Goal: Task Accomplishment & Management: Use online tool/utility

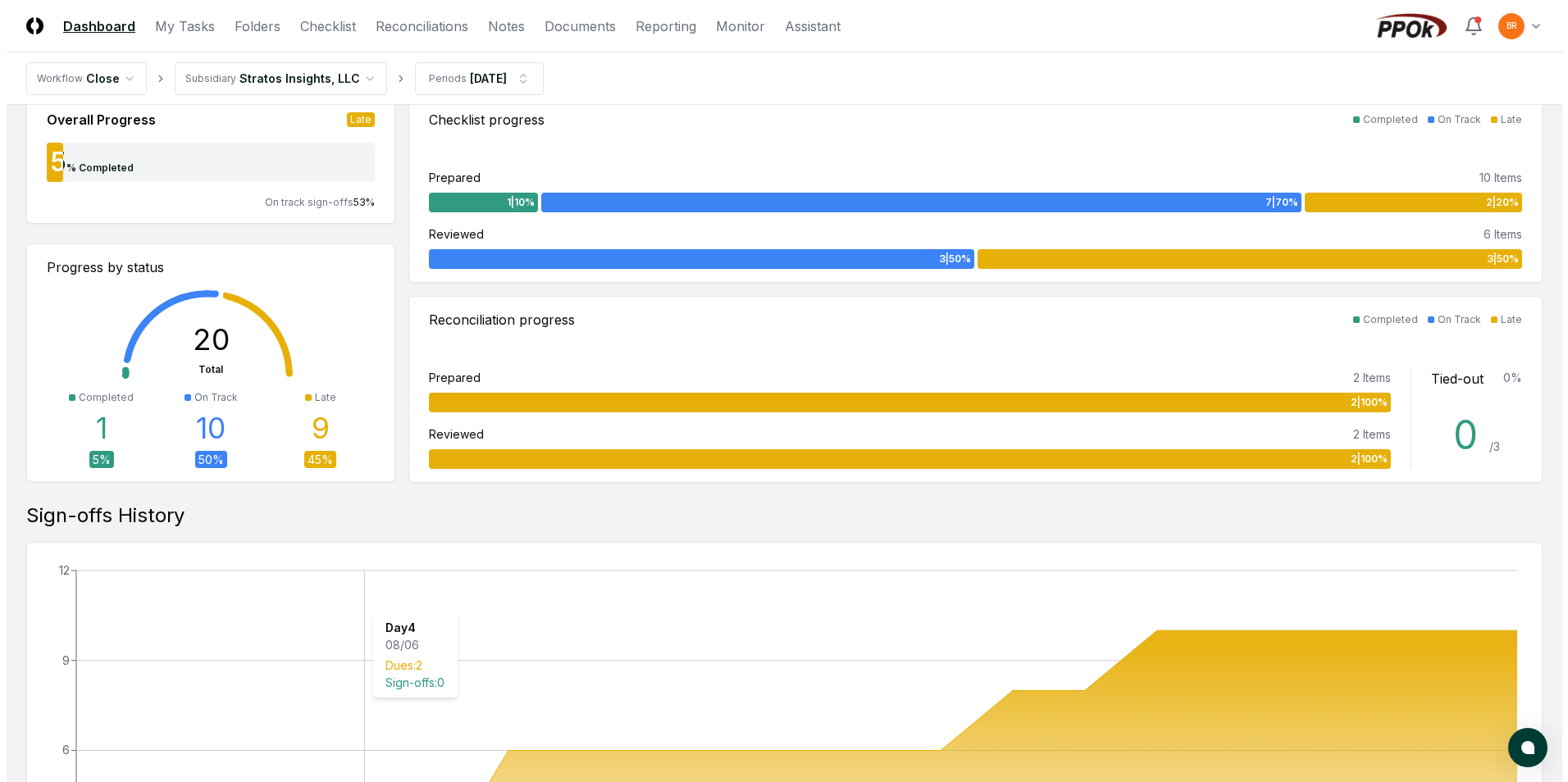
scroll to position [574, 0]
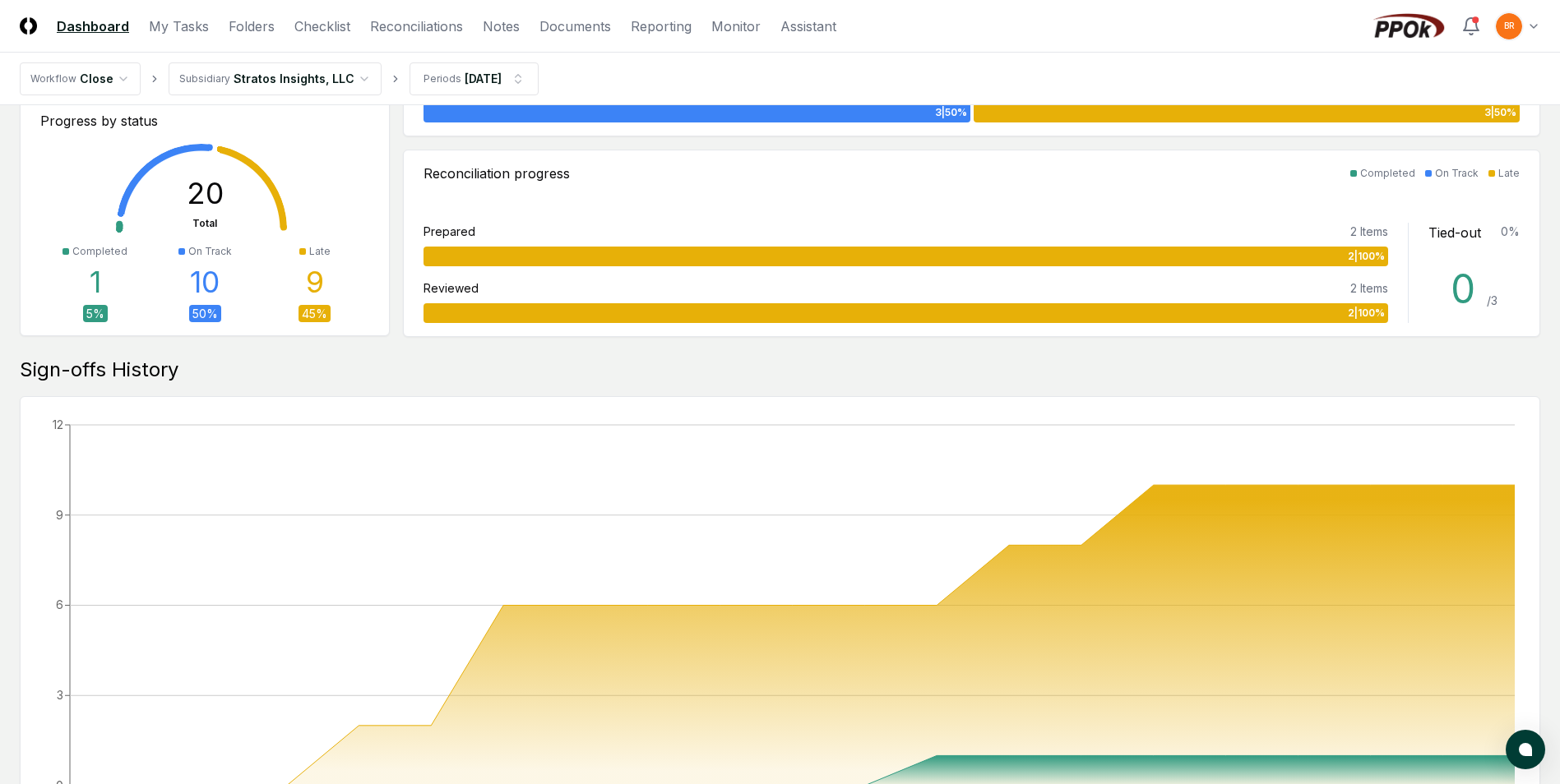
click at [357, 75] on html "CloseCore Dashboard My Tasks Folders Checklist Reconciliations Notes Documents …" at bounding box center [780, 350] width 1560 height 1852
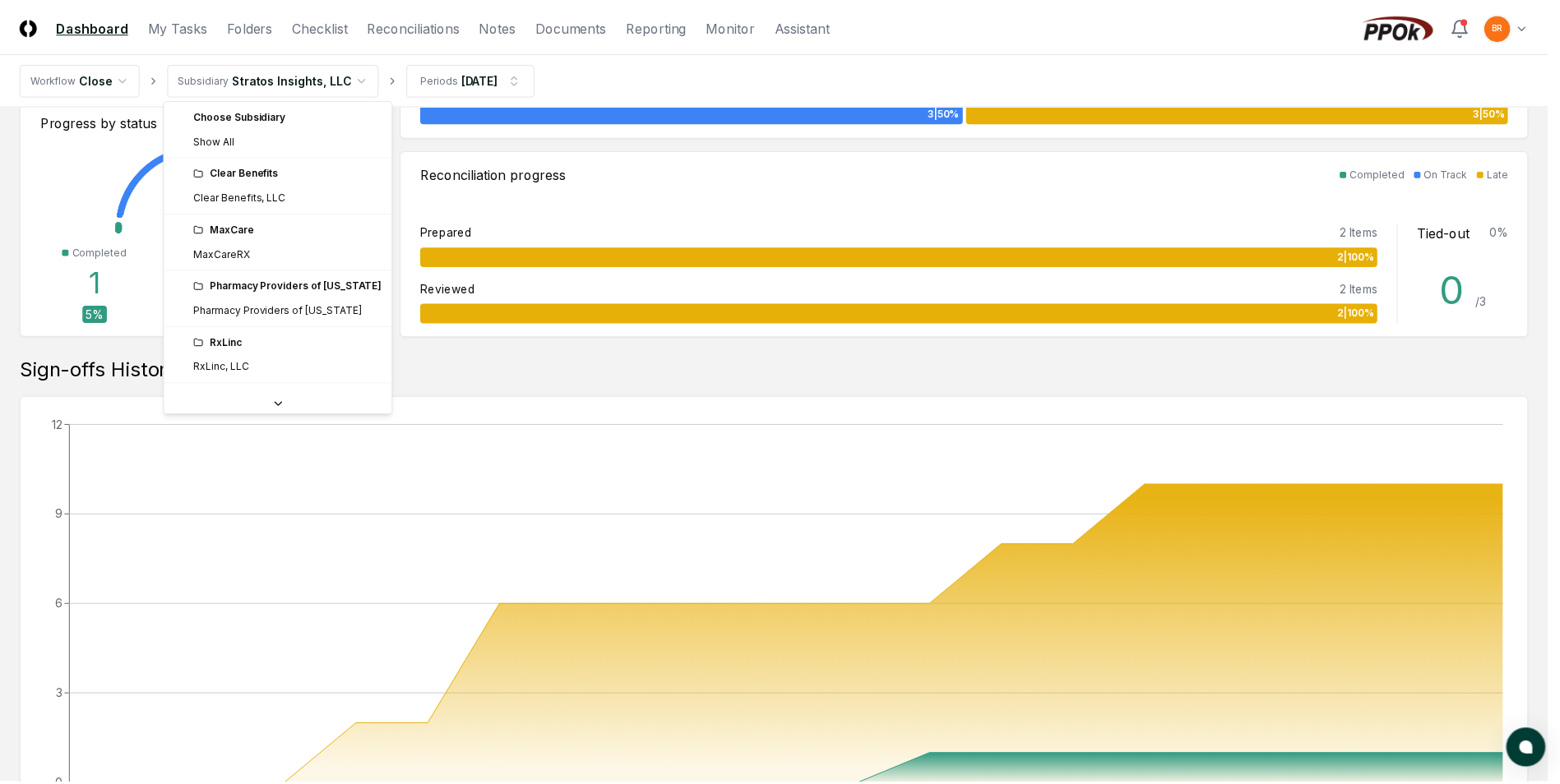
scroll to position [49, 0]
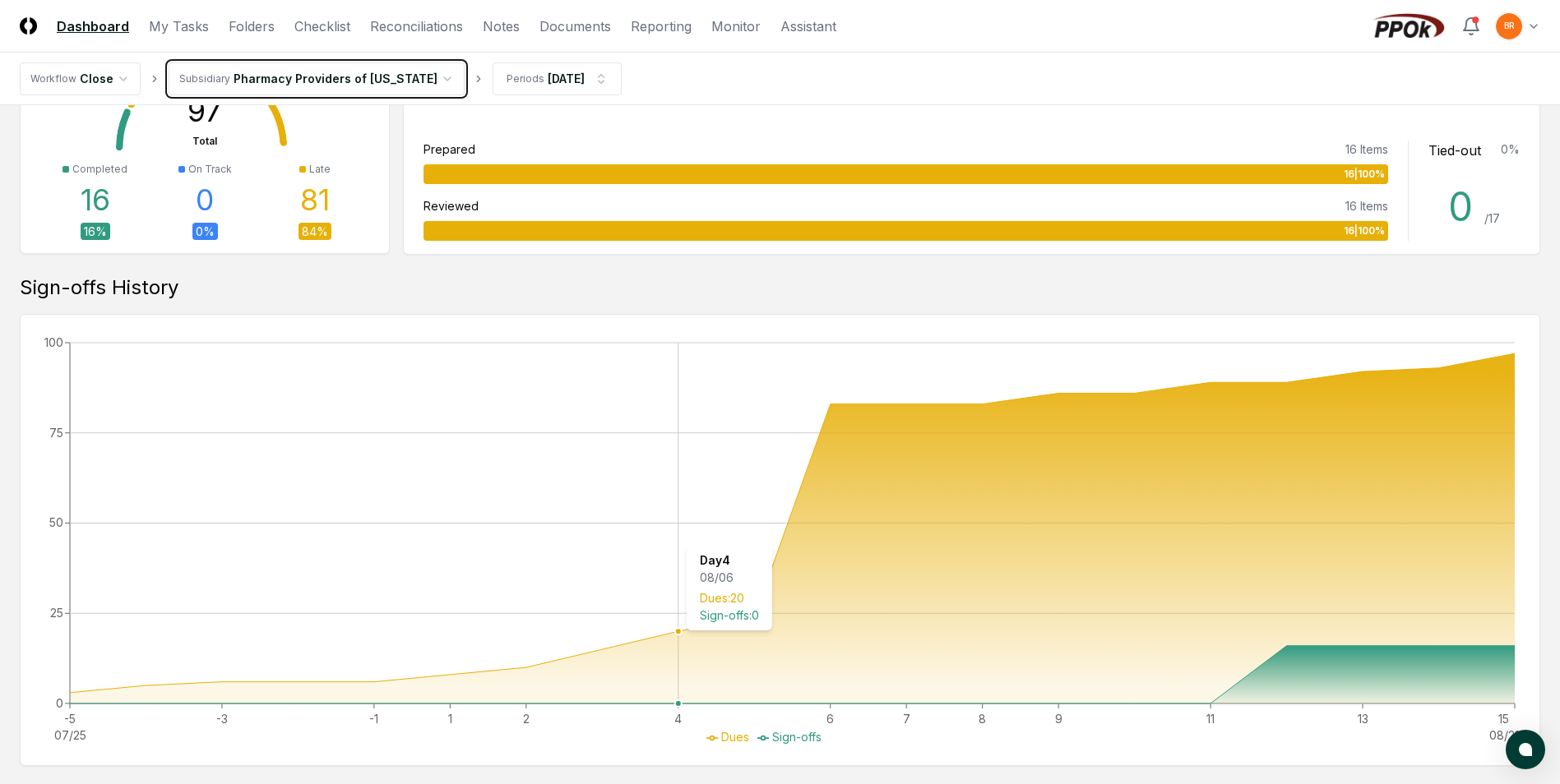
scroll to position [1069, 0]
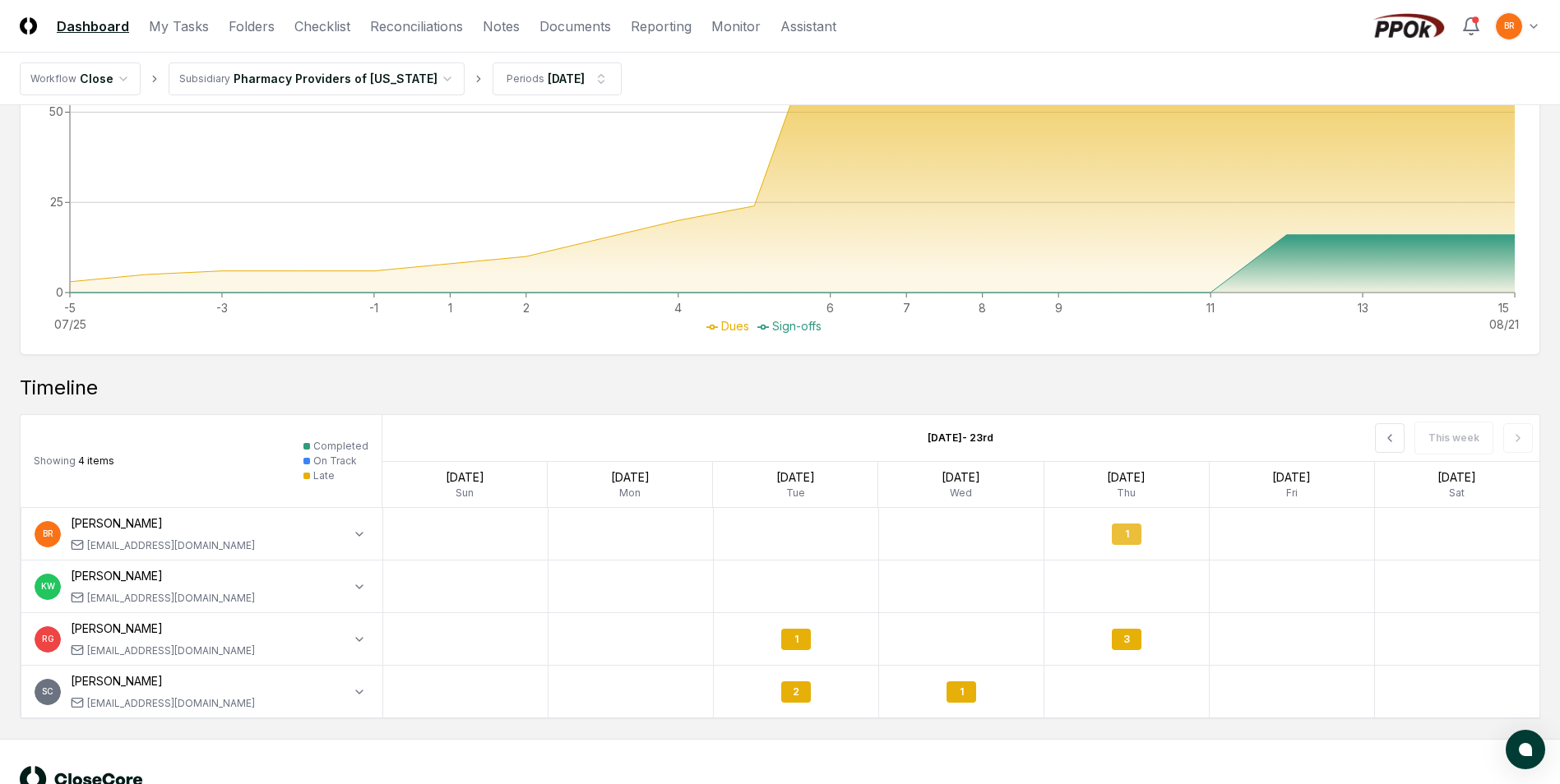
click at [1116, 539] on div "1" at bounding box center [1126, 534] width 29 height 22
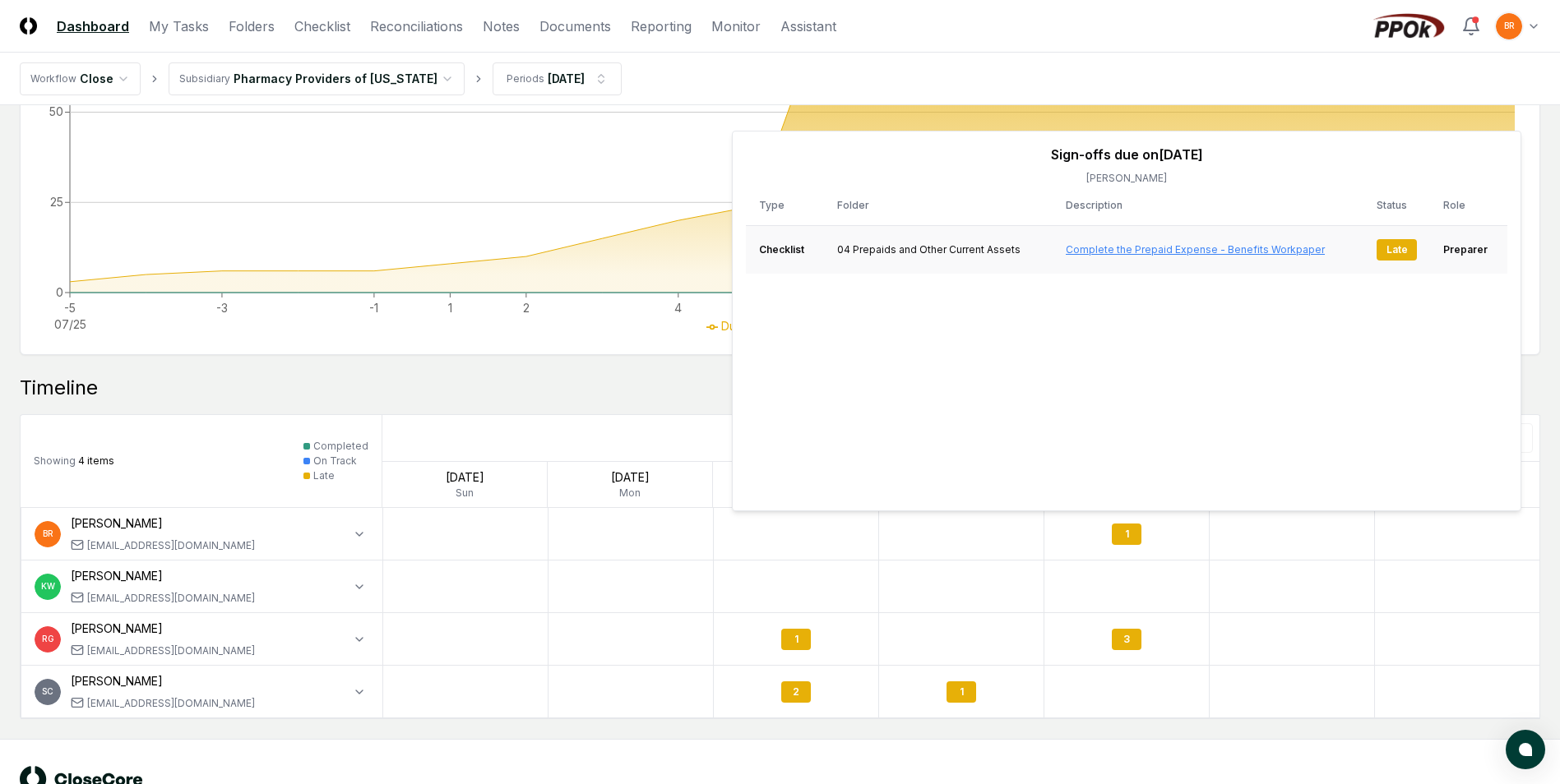
click at [1163, 249] on link "Complete the Prepaid Expense - Benefits Workpaper" at bounding box center [1194, 249] width 259 height 12
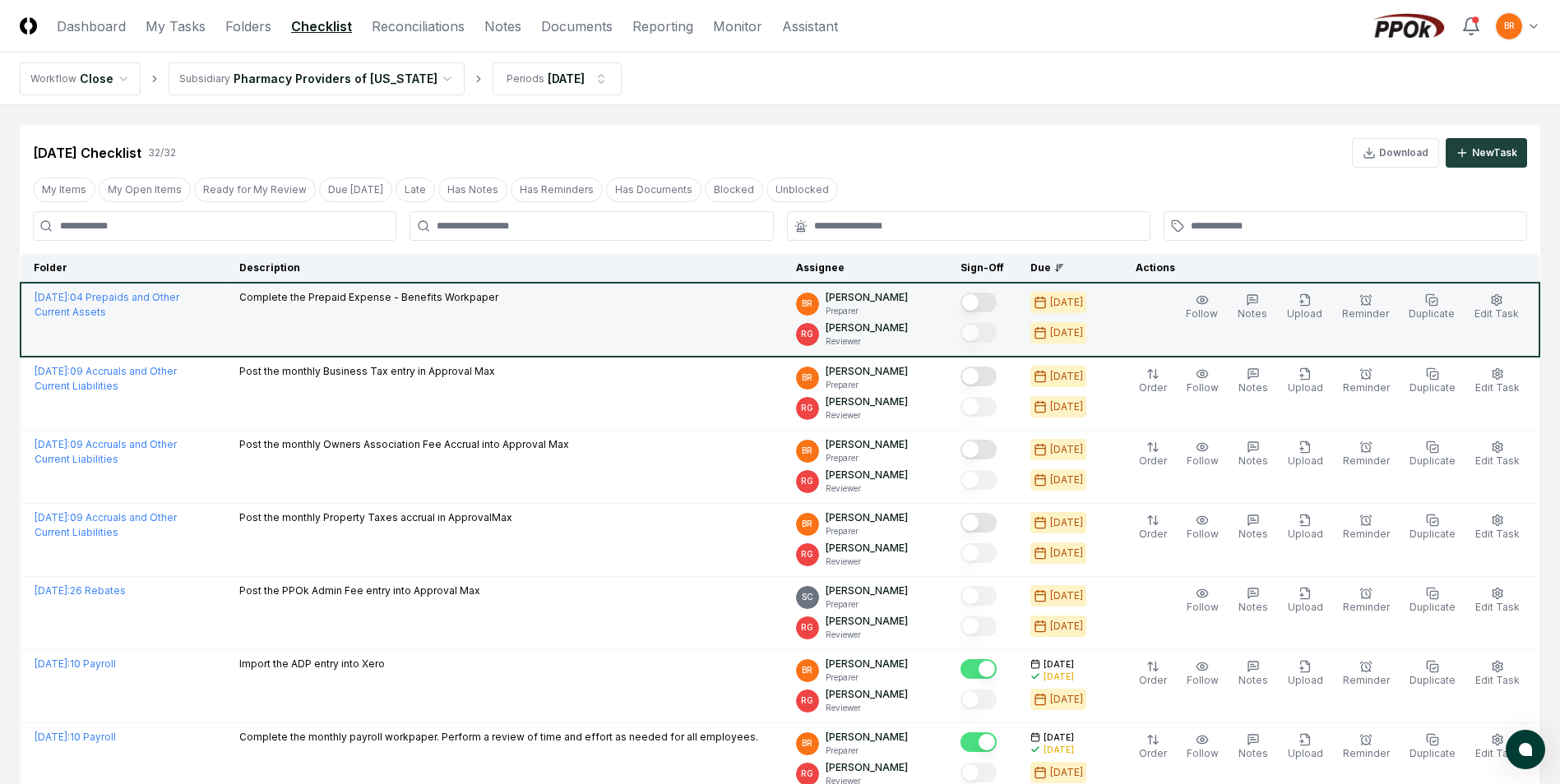
click at [989, 298] on button "Mark complete" at bounding box center [978, 302] width 36 height 20
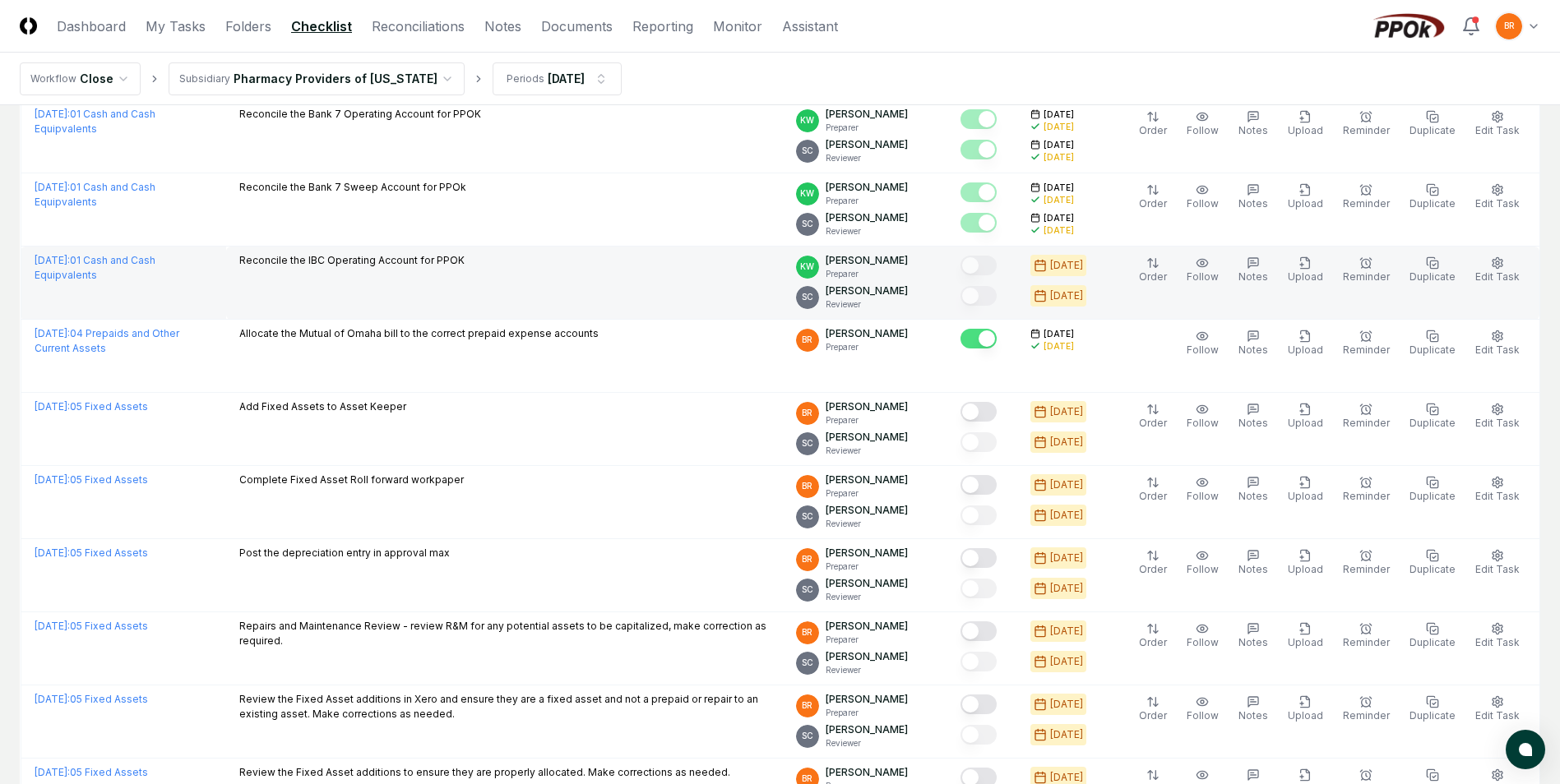
scroll to position [1069, 0]
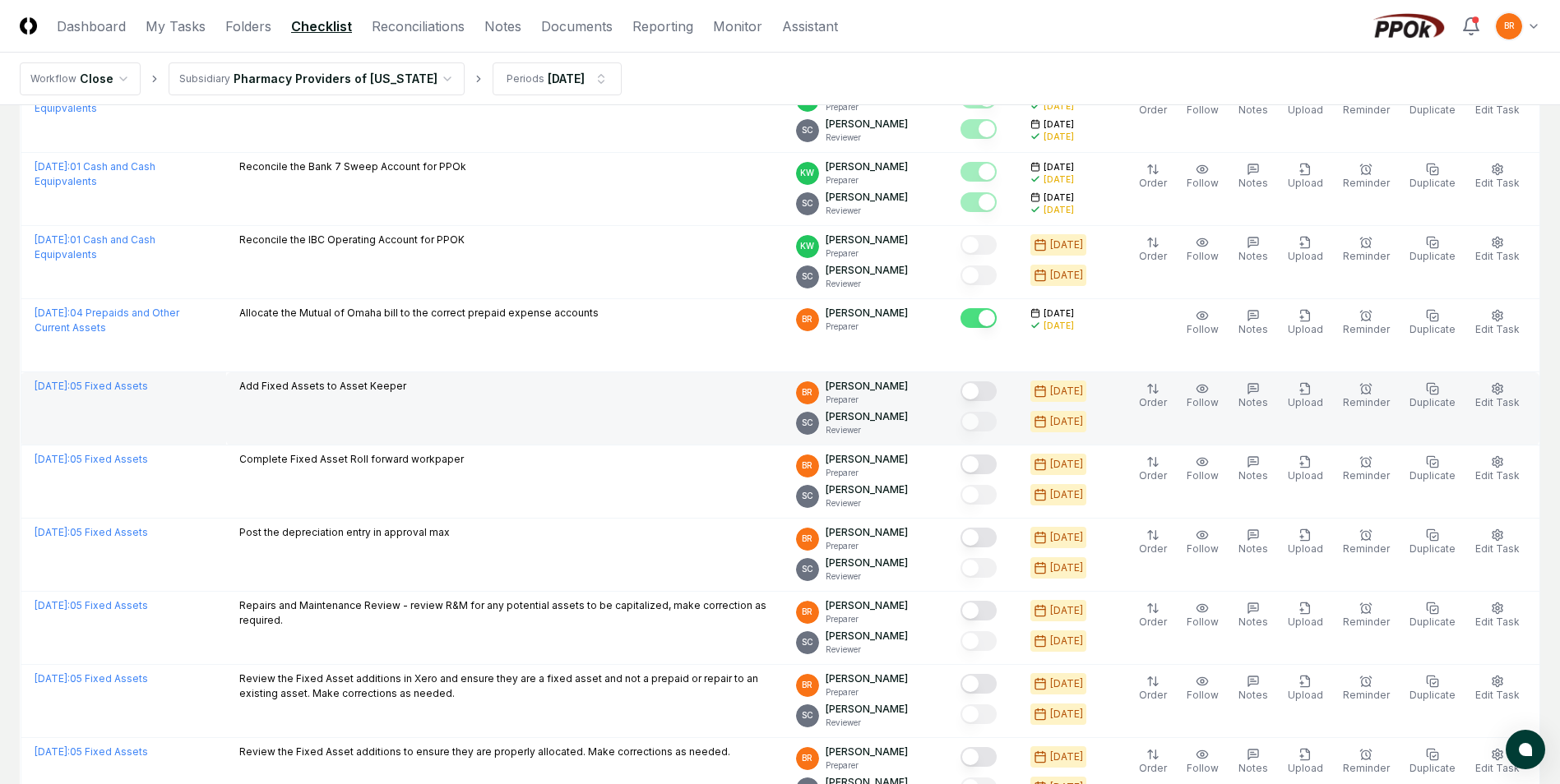
click at [985, 397] on button "Mark complete" at bounding box center [978, 391] width 36 height 20
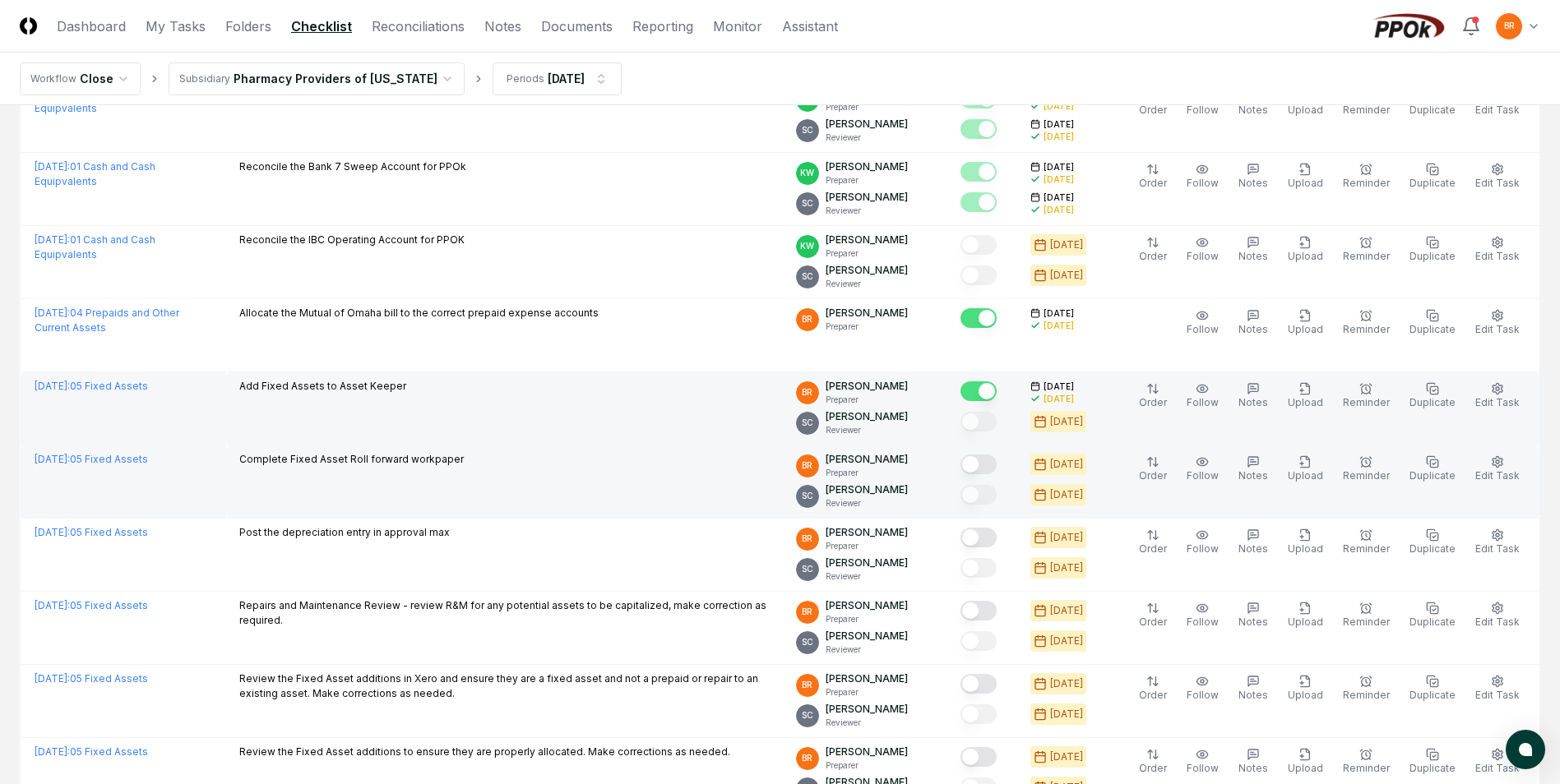
click at [985, 465] on button "Mark complete" at bounding box center [978, 464] width 36 height 20
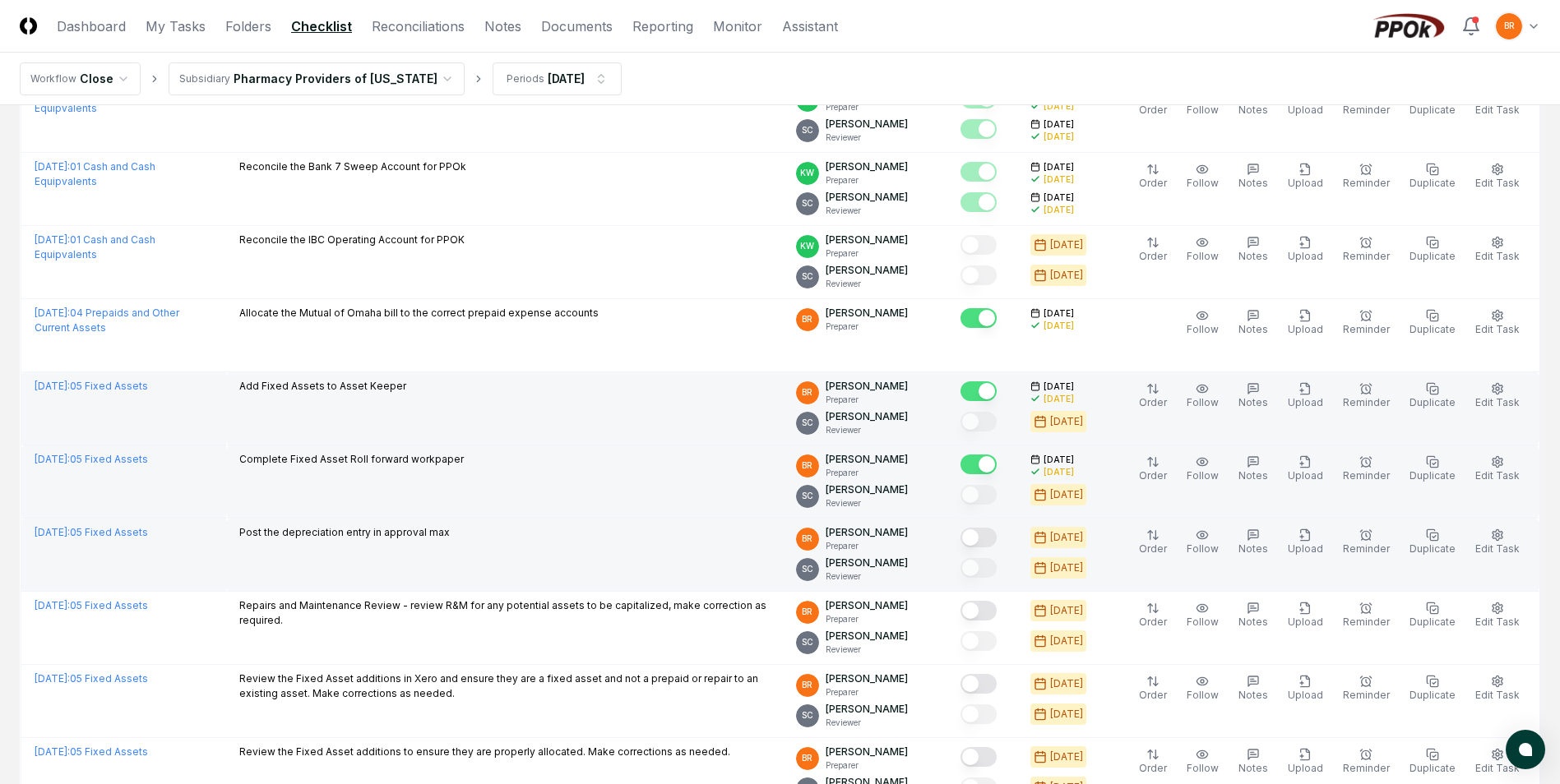
click at [987, 542] on button "Mark complete" at bounding box center [978, 537] width 36 height 20
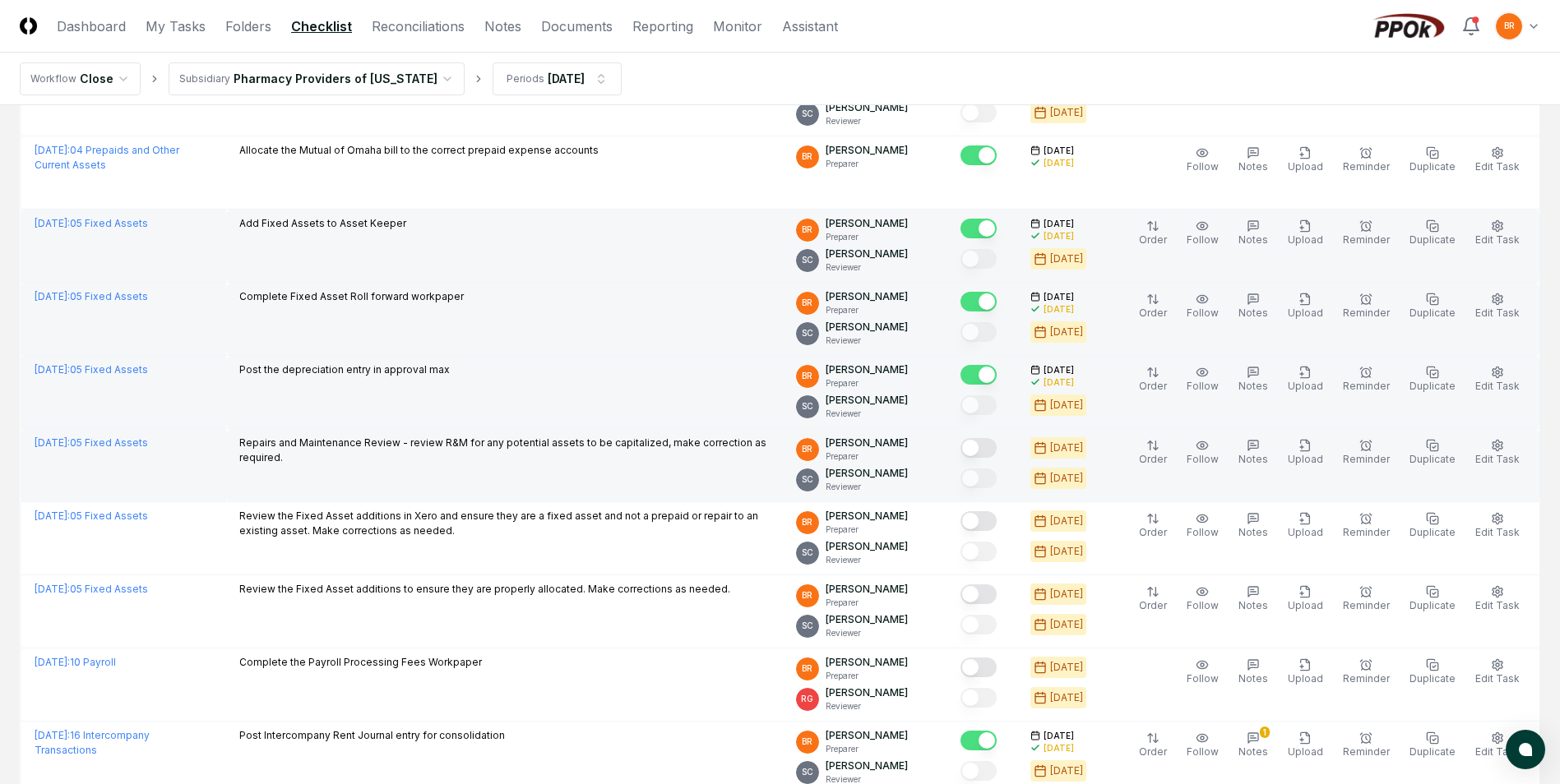
scroll to position [1233, 0]
click at [990, 442] on button "Mark complete" at bounding box center [978, 446] width 36 height 20
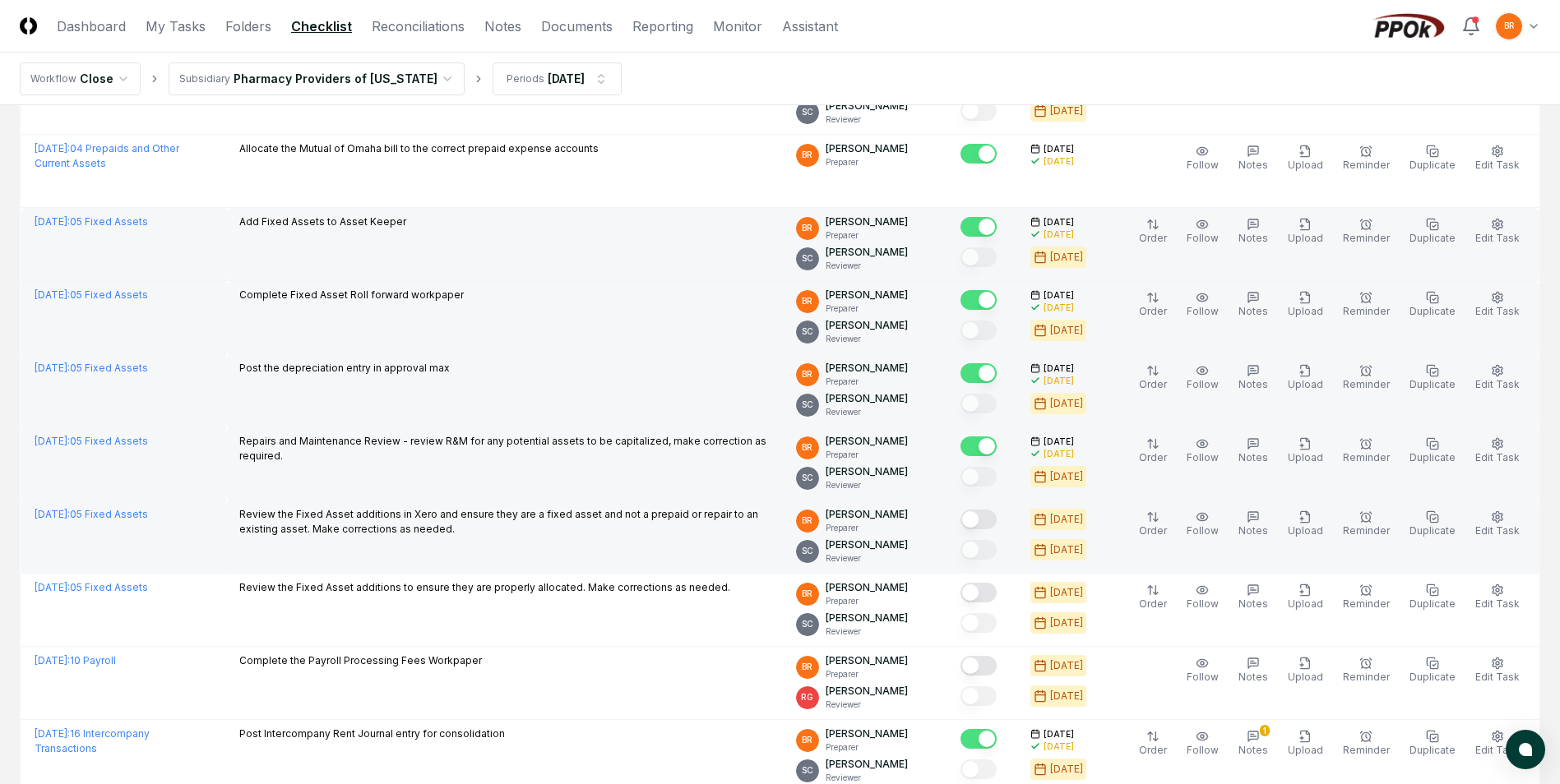
click at [989, 518] on button "Mark complete" at bounding box center [978, 519] width 36 height 20
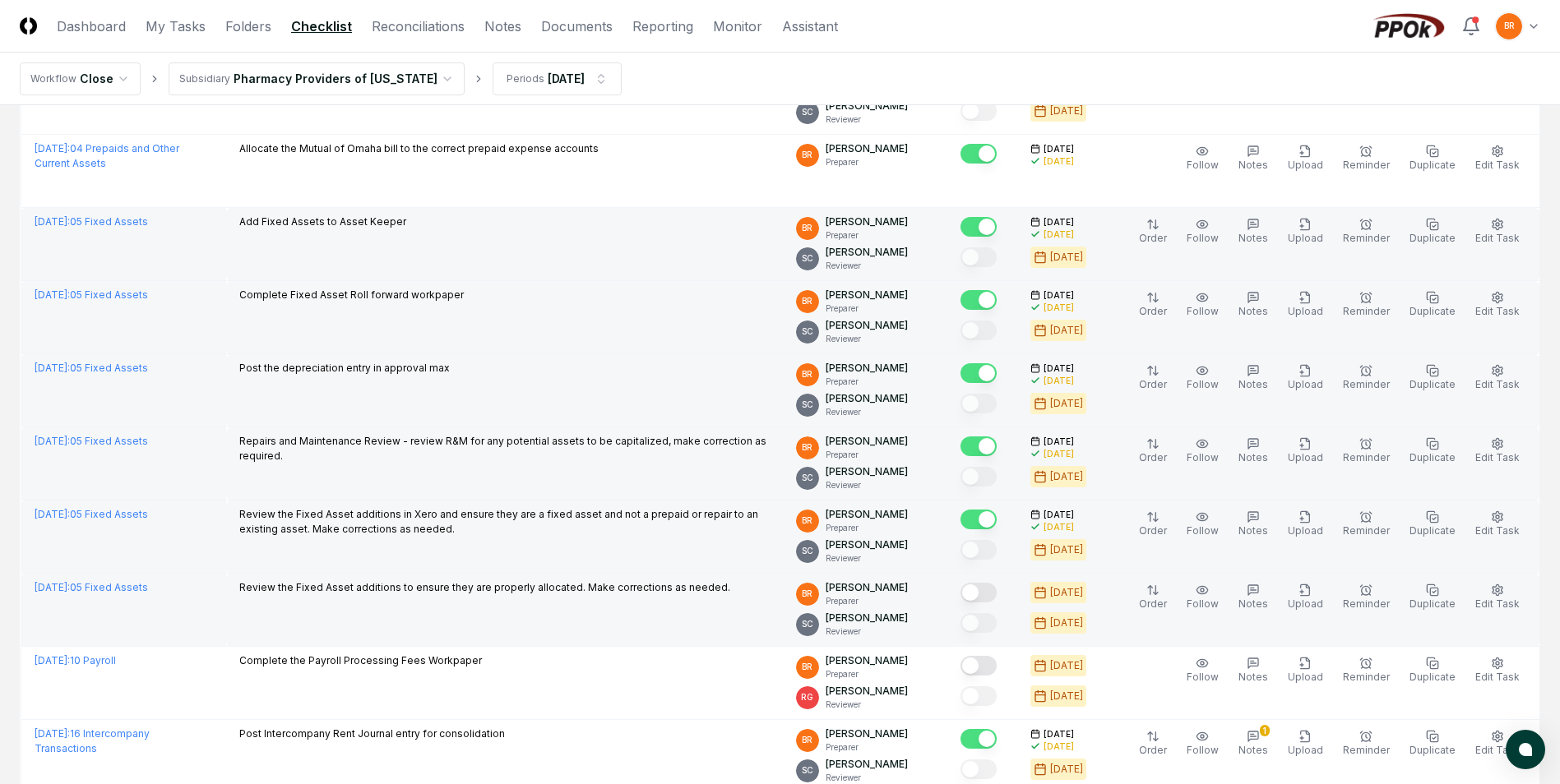
click at [988, 595] on button "Mark complete" at bounding box center [978, 592] width 36 height 20
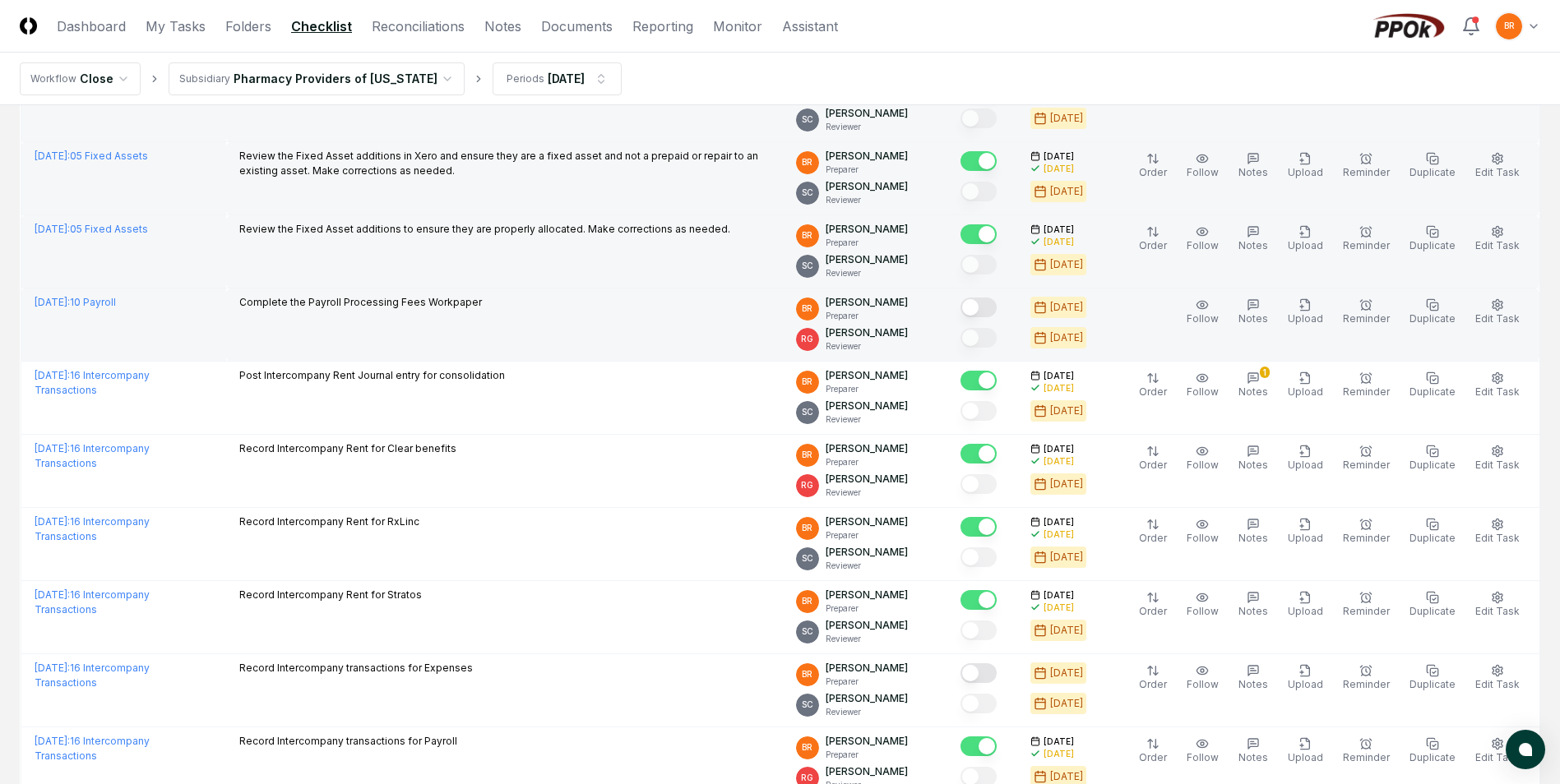
scroll to position [1644, 0]
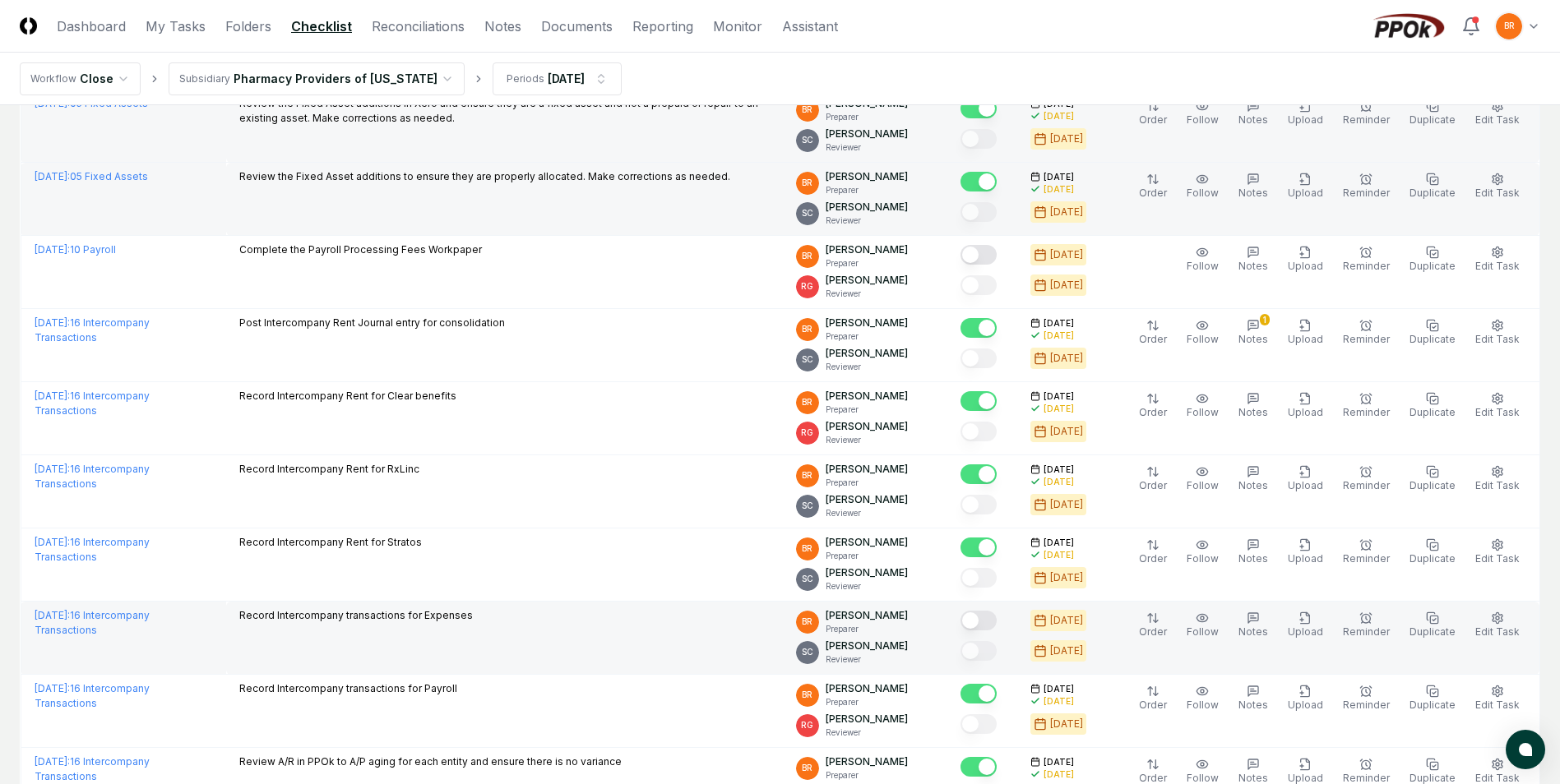
click at [984, 619] on button "Mark complete" at bounding box center [978, 620] width 36 height 20
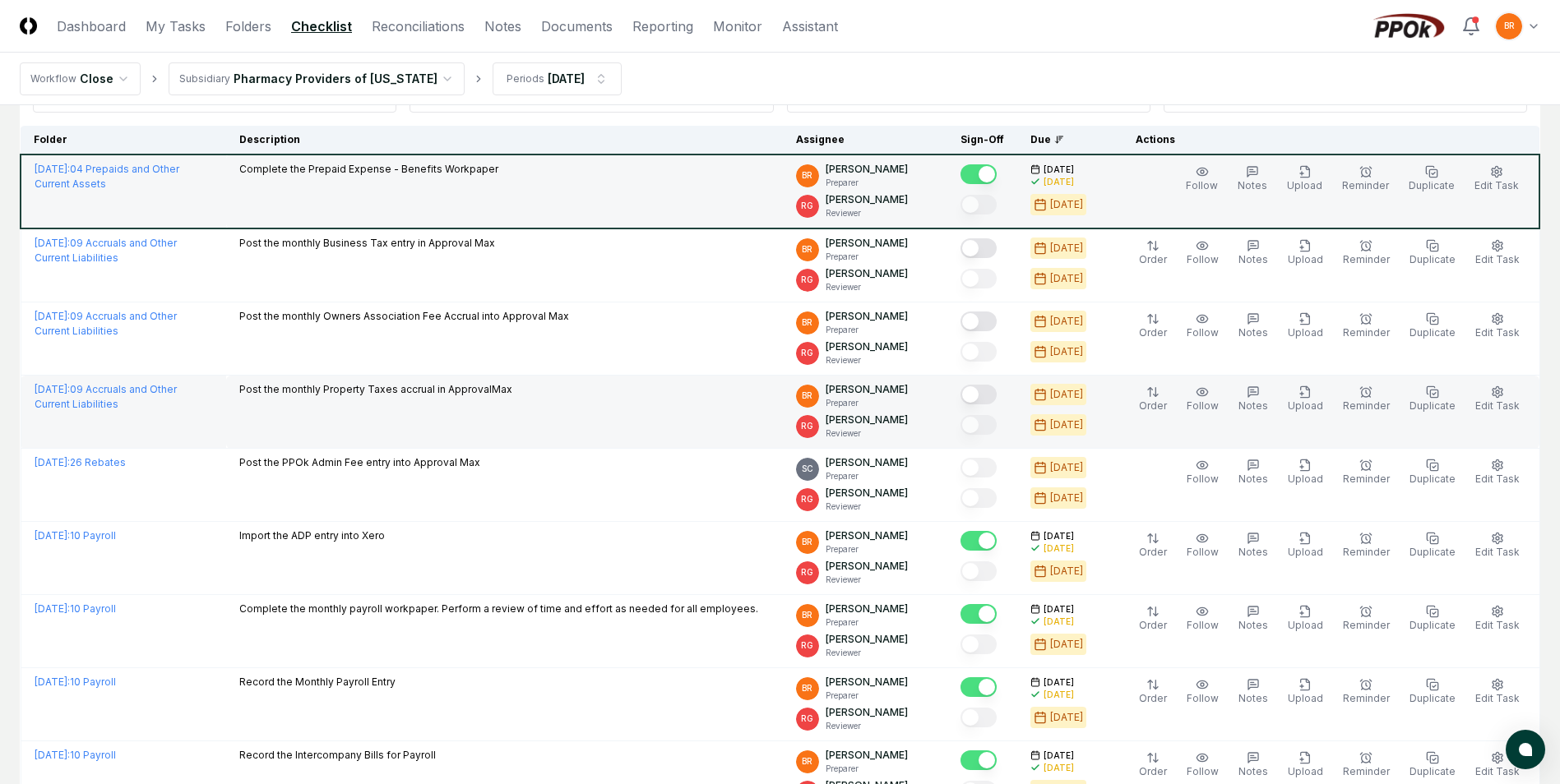
scroll to position [0, 0]
